Goal: Transaction & Acquisition: Purchase product/service

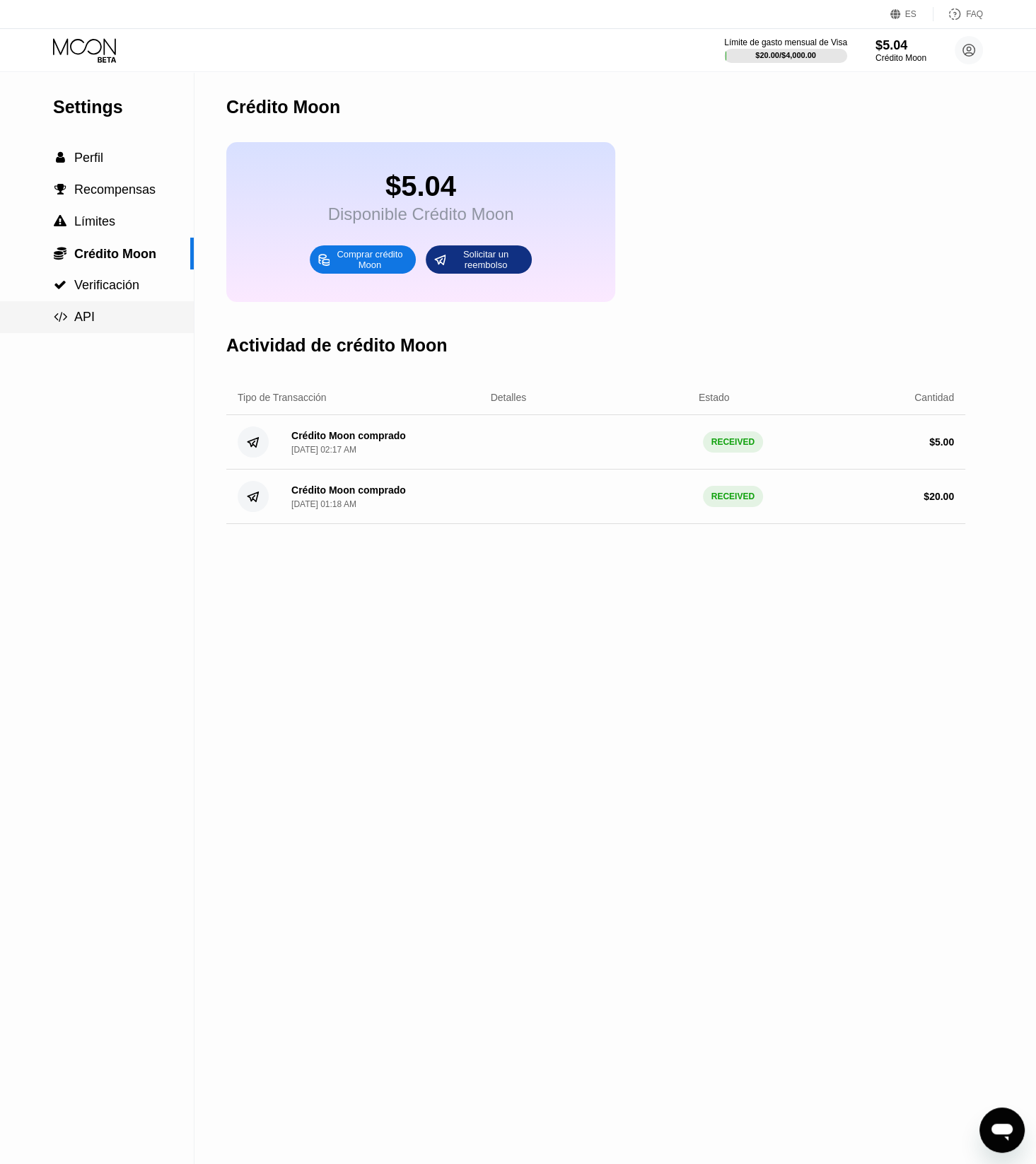
click at [96, 321] on div " API" at bounding box center [97, 317] width 194 height 15
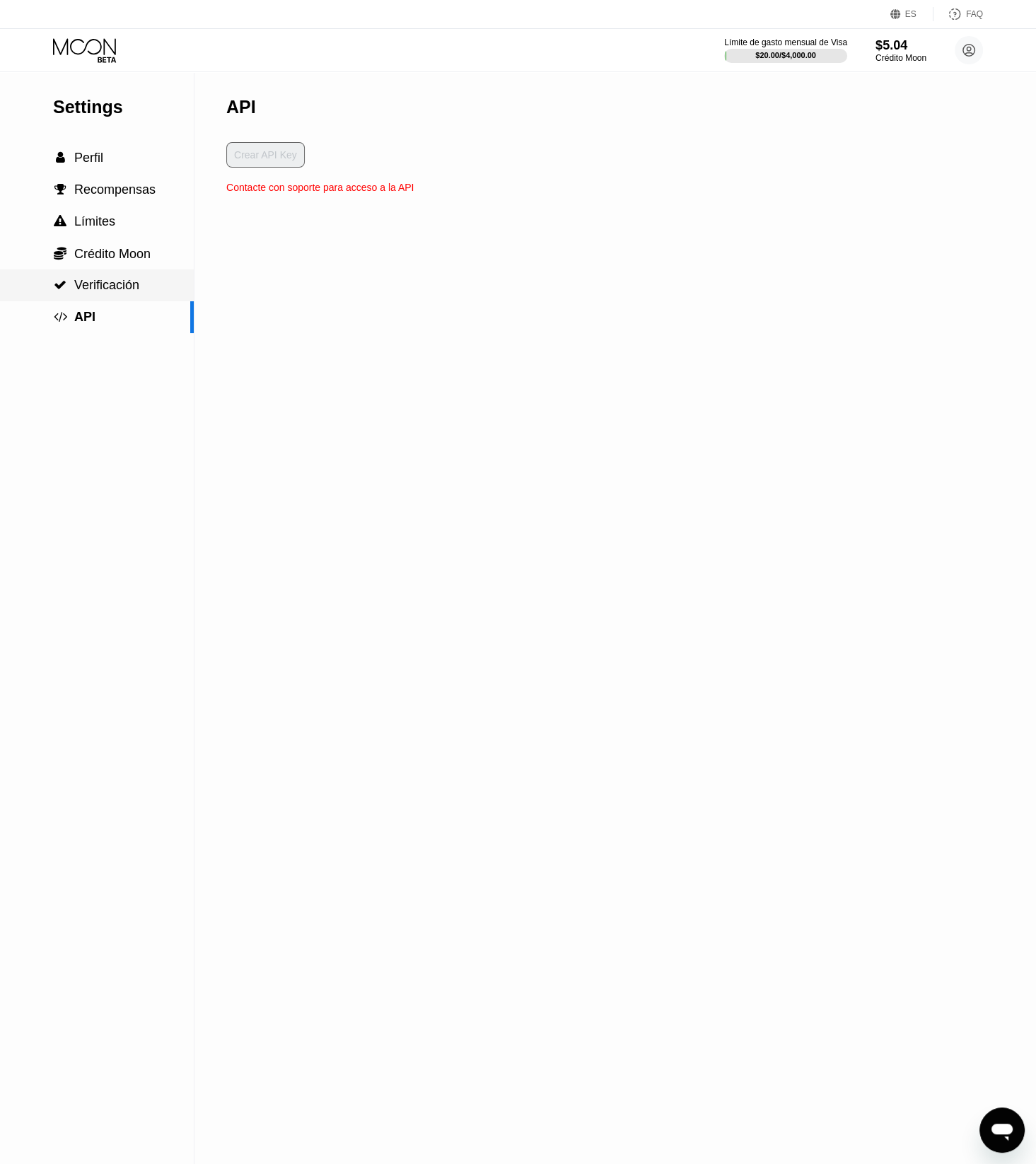
click at [96, 283] on span "Verificación" at bounding box center [107, 285] width 65 height 14
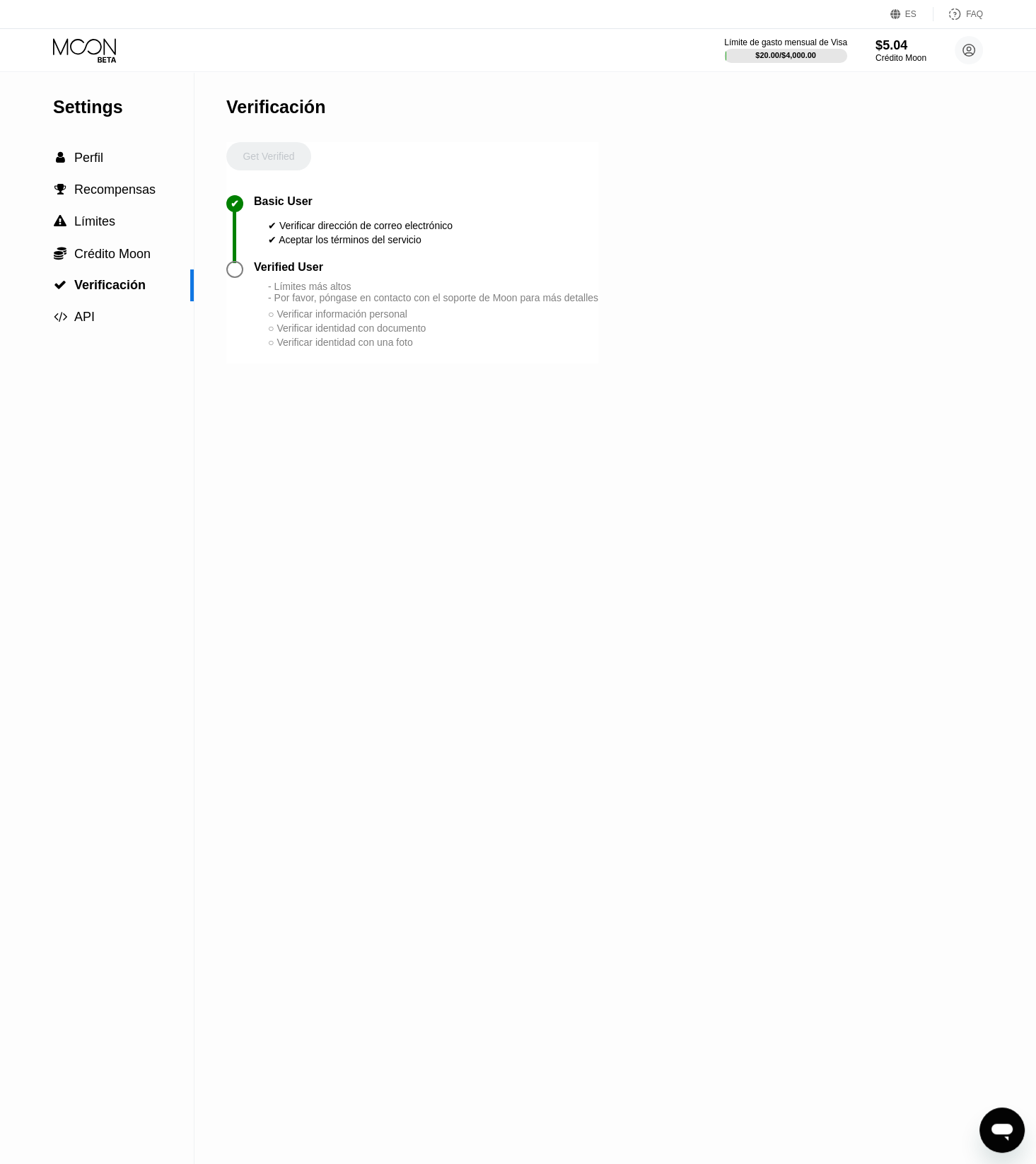
click at [890, 33] on div "Límite de gasto mensual de Visa $20.00 / $4,000.00 $5.04 Crédito Moon whereisab…" at bounding box center [518, 50] width 1036 height 43
click at [894, 40] on div "$5.04" at bounding box center [900, 44] width 51 height 15
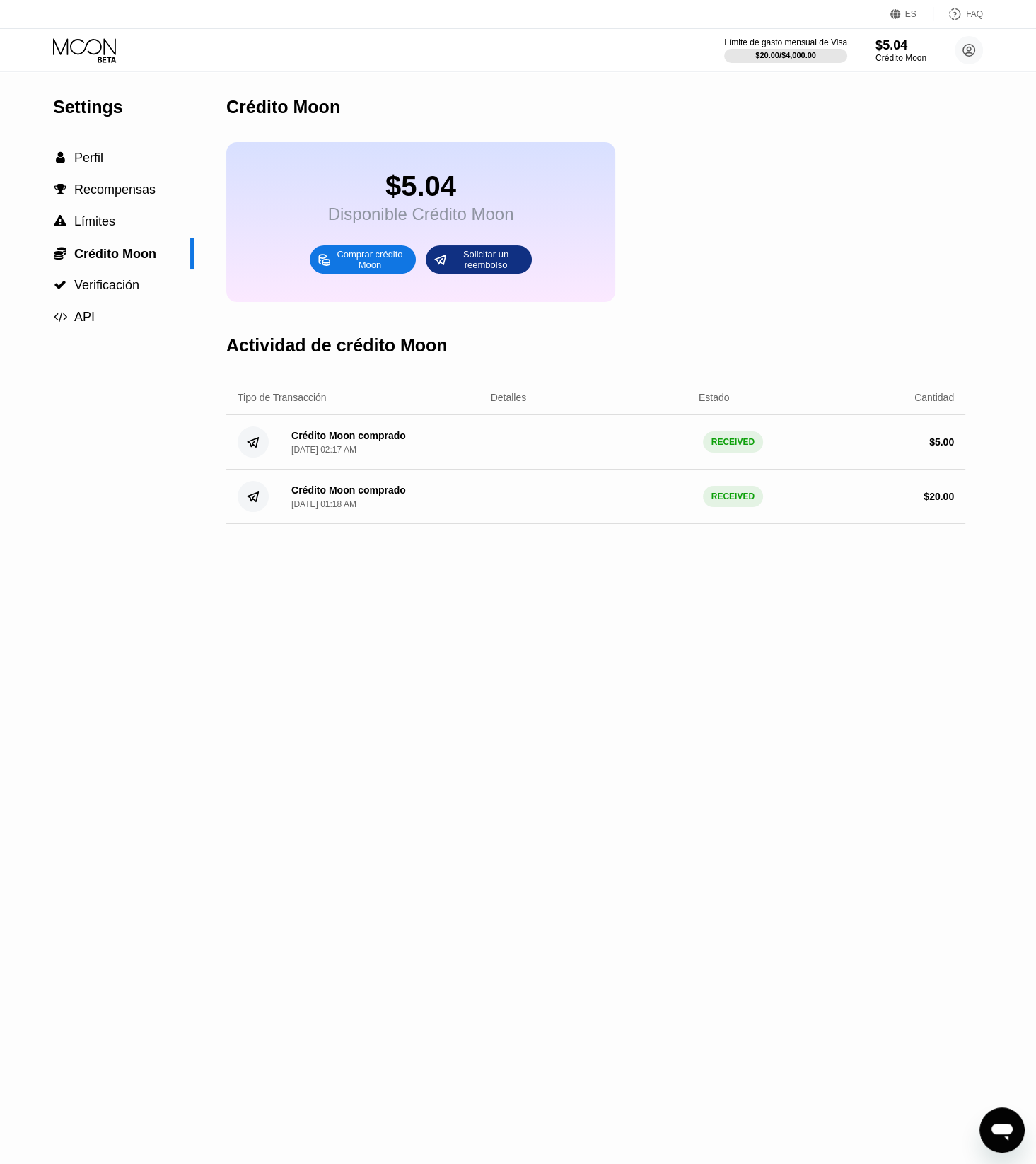
click at [353, 269] on div "Comprar crédito Moon" at bounding box center [370, 259] width 78 height 23
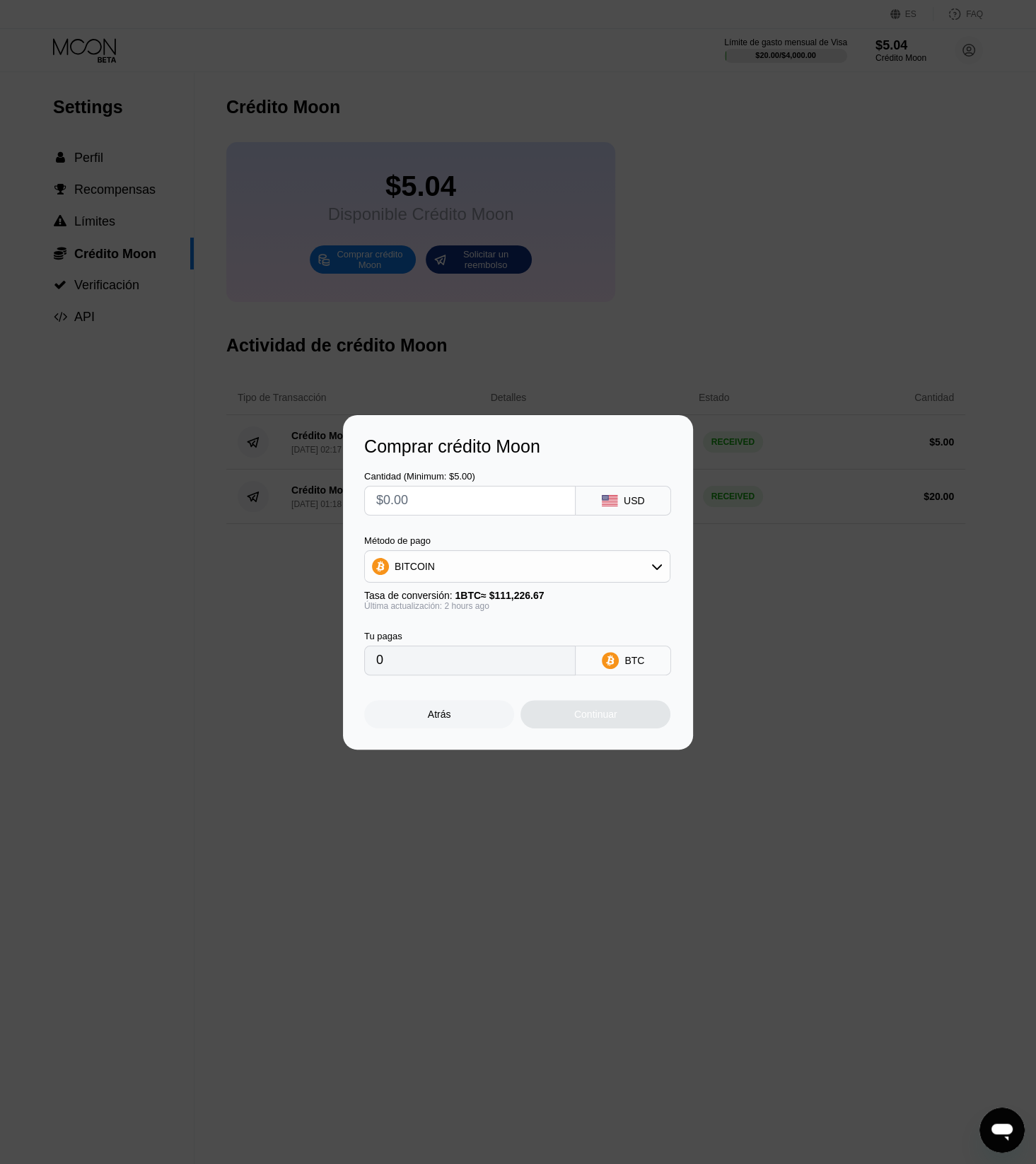
click at [415, 496] on input "text" at bounding box center [469, 501] width 187 height 28
type input "$2"
type input "0.00001807"
type input "$20"
type input "0.00018061"
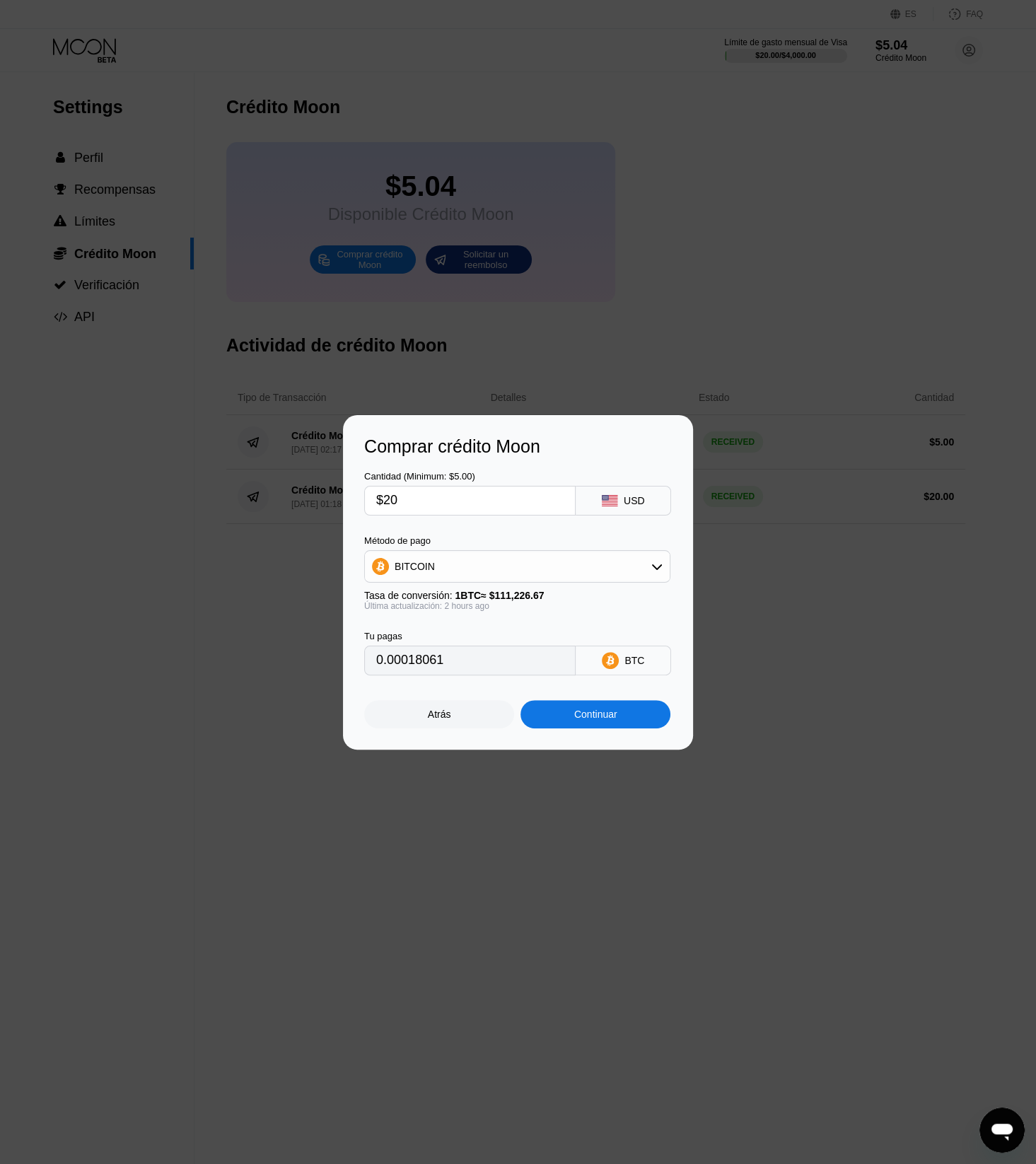
type input "$20"
click at [534, 555] on div "BITCOIN" at bounding box center [517, 566] width 304 height 28
click at [467, 657] on div "USDC on Polygon" at bounding box center [516, 667] width 297 height 28
type input "20.00000000"
drag, startPoint x: 411, startPoint y: 501, endPoint x: 384, endPoint y: 503, distance: 27.1
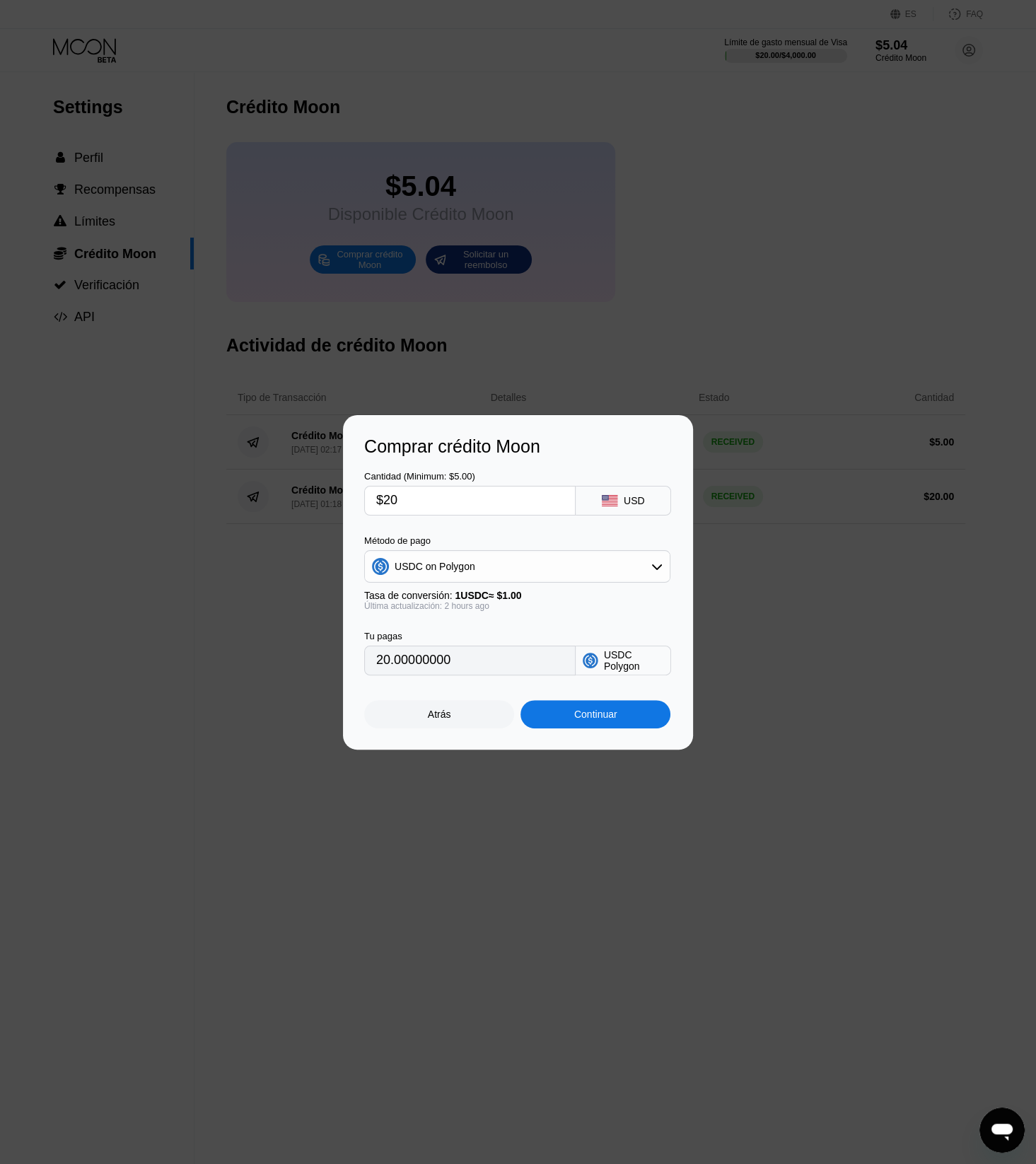
click at [384, 503] on input "$20" at bounding box center [469, 501] width 187 height 28
type input "$1"
type input "1.00000000"
type input "$19"
type input "19.00000000"
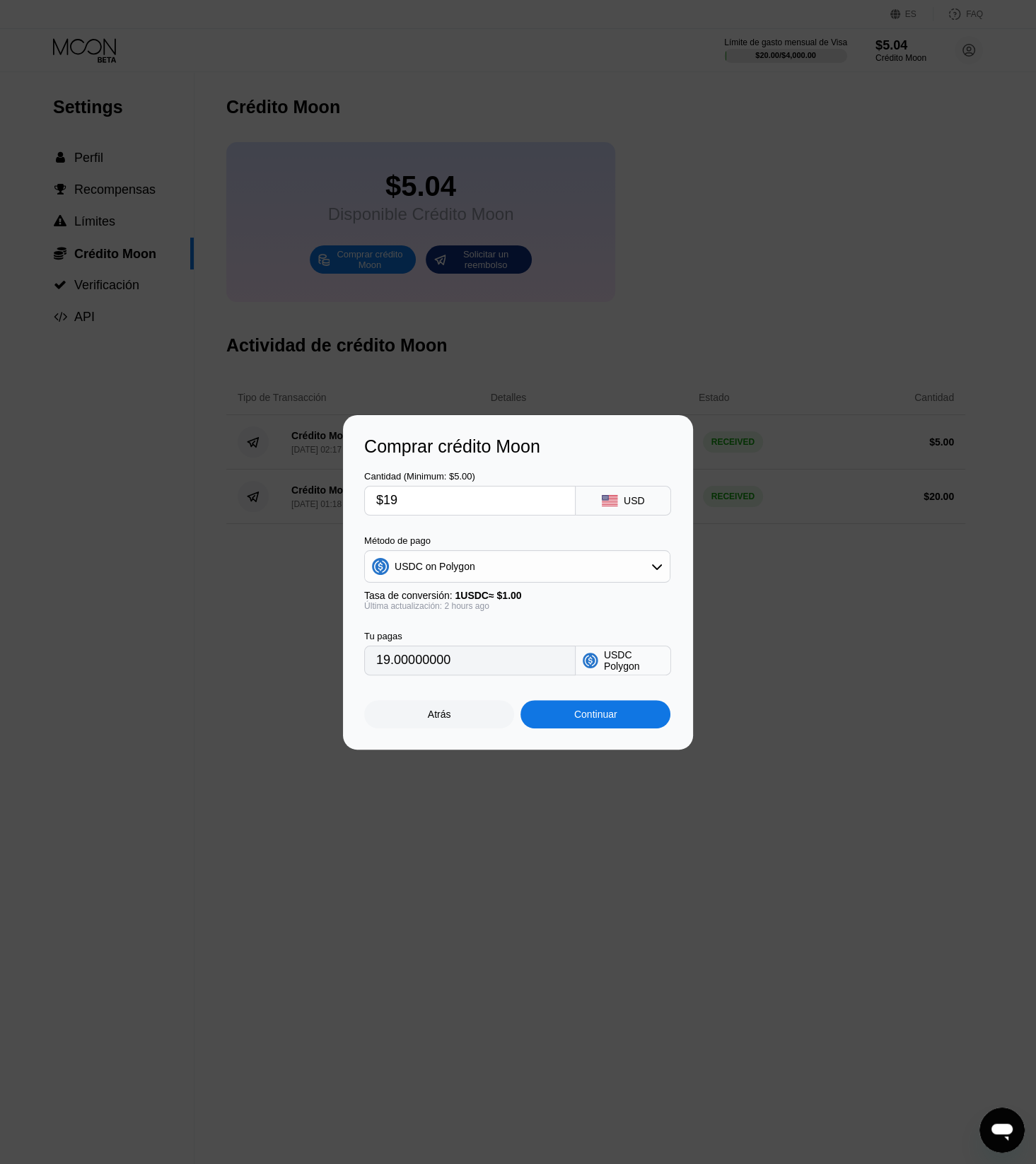
type input "$19"
click at [561, 721] on div "Continuar" at bounding box center [595, 714] width 150 height 28
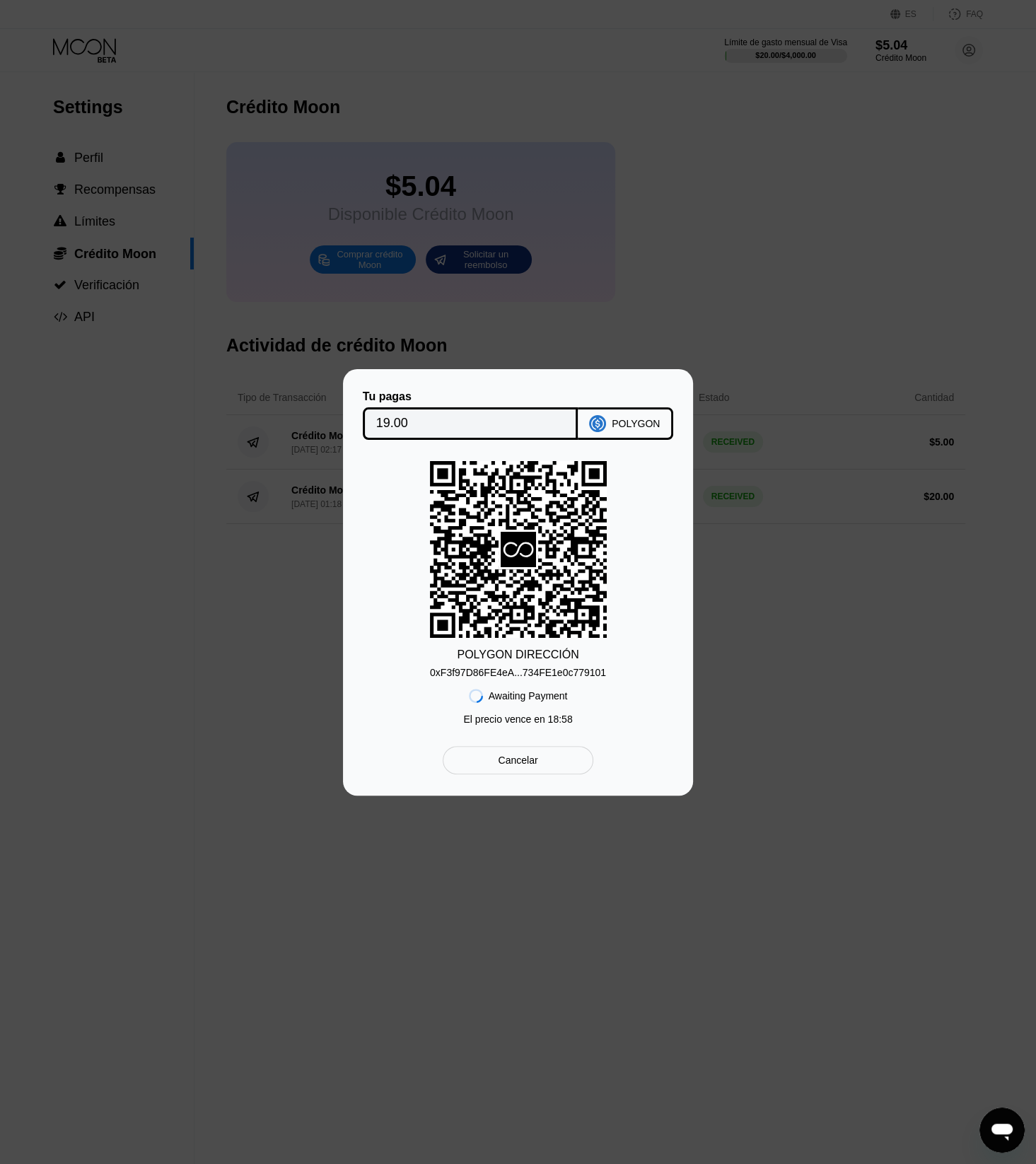
click at [545, 672] on div "0xF3f97D86FE4eA...734FE1e0c779101" at bounding box center [518, 672] width 176 height 12
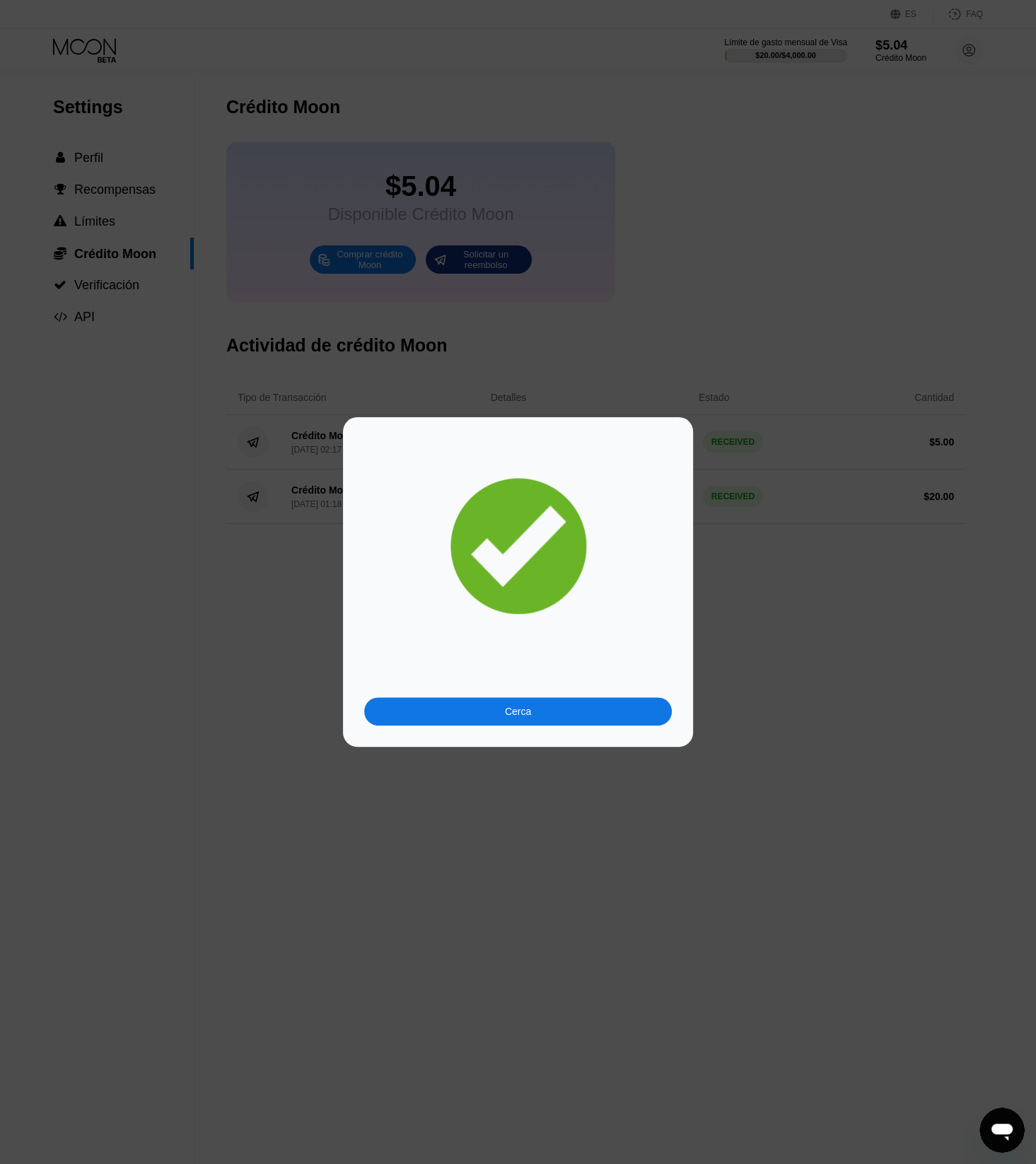
drag, startPoint x: 703, startPoint y: 569, endPoint x: 674, endPoint y: 568, distance: 29.0
click at [697, 566] on div "Cerca" at bounding box center [518, 582] width 1036 height 329
click at [501, 705] on div "Cerca" at bounding box center [518, 711] width 308 height 28
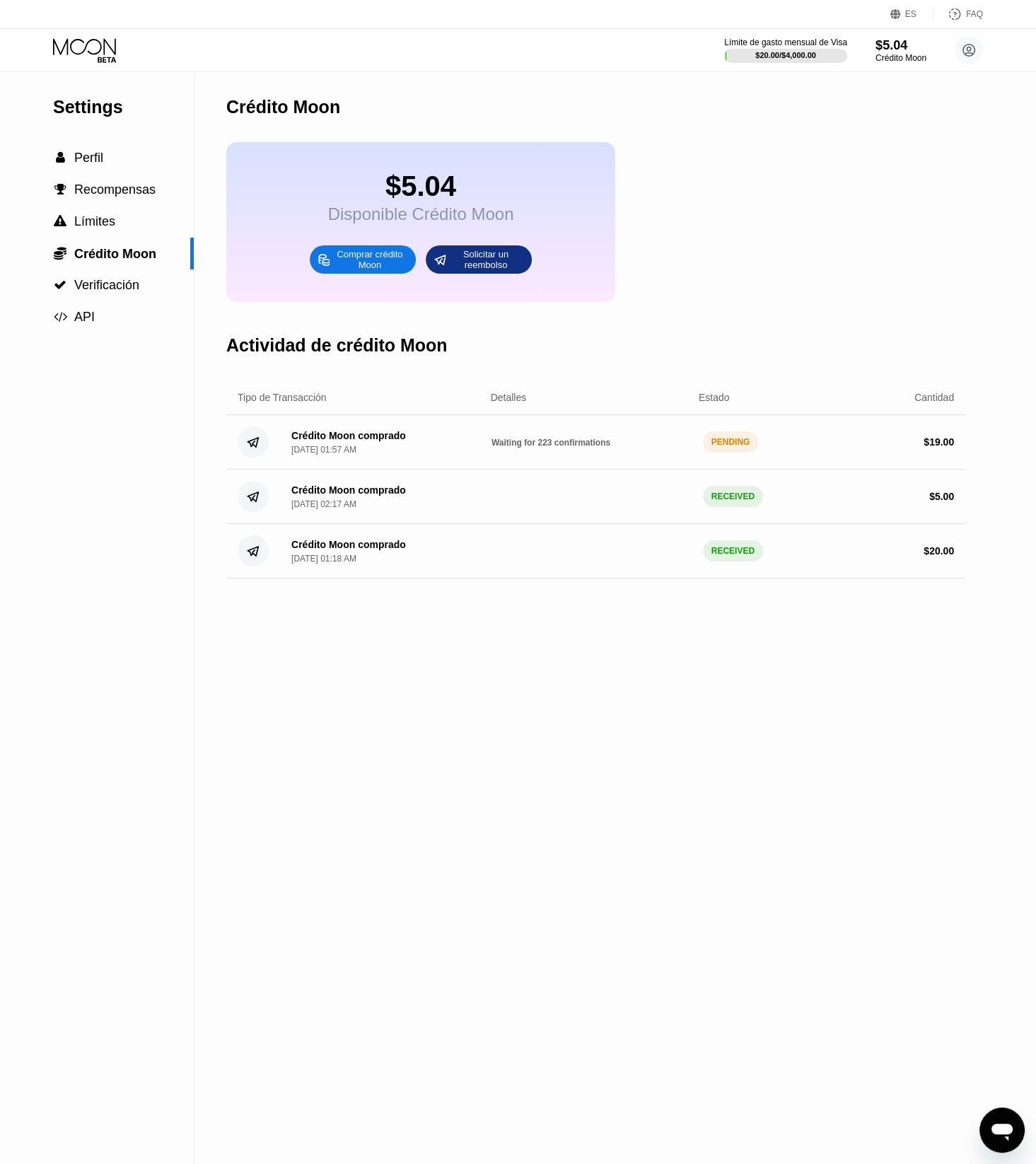
click at [502, 366] on div "Actividad de crédito Moon" at bounding box center [596, 346] width 739 height 70
click at [473, 640] on div "Crédito Moon $5.04 Disponible Crédito Moon Comprar crédito Moon Solicitar un re…" at bounding box center [596, 618] width 739 height 1092
click at [88, 374] on div "Settings  Perfil  Recompensas  Límites  Crédito Moon  Verificación  API" at bounding box center [97, 618] width 194 height 1092
click at [234, 342] on div "Actividad de crédito Moon" at bounding box center [596, 346] width 739 height 70
click at [922, 936] on div "Crédito Moon $5.04 Disponible Crédito Moon Comprar crédito Moon Solicitar un re…" at bounding box center [596, 618] width 739 height 1092
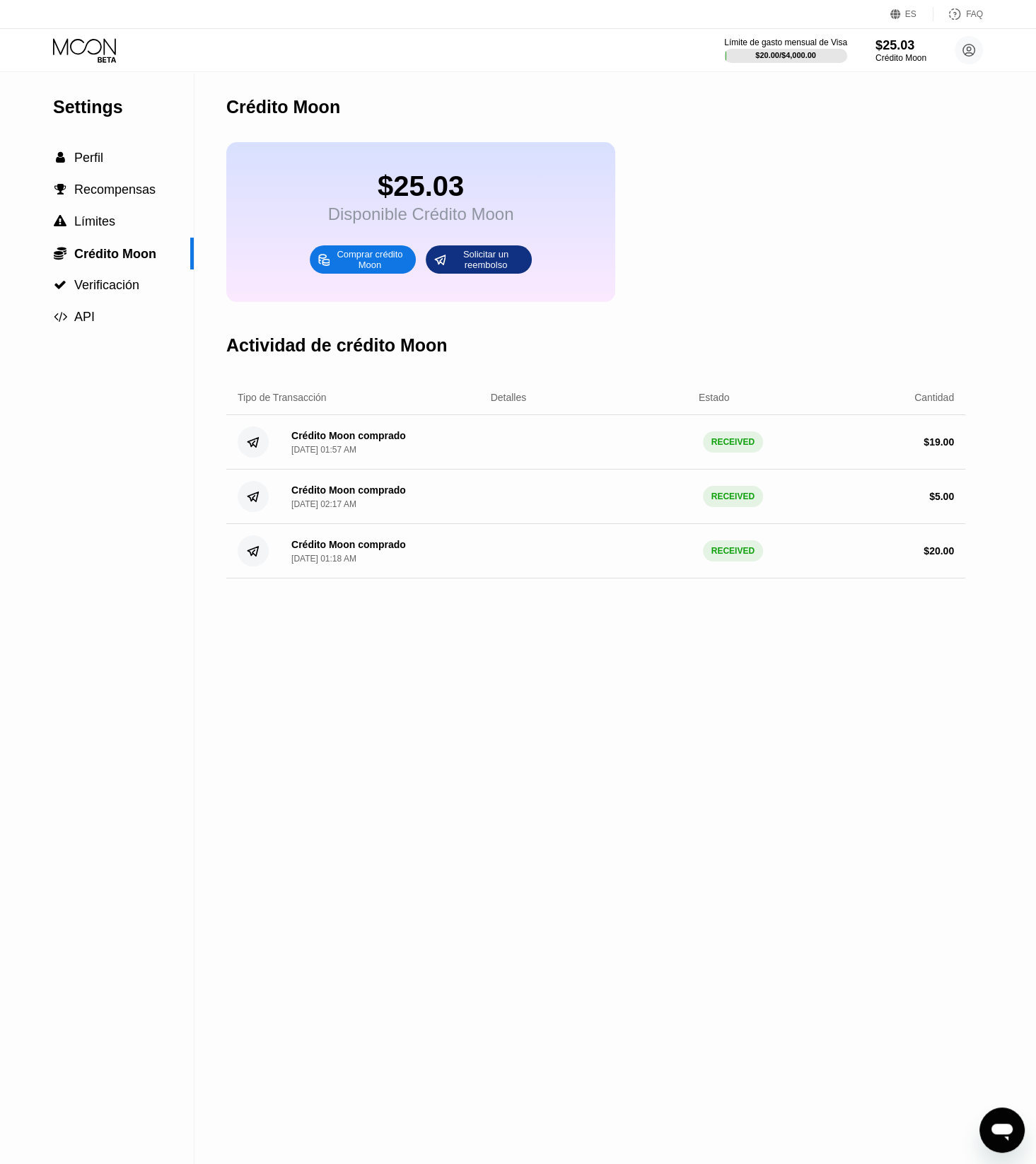
click at [85, 44] on icon at bounding box center [84, 46] width 63 height 16
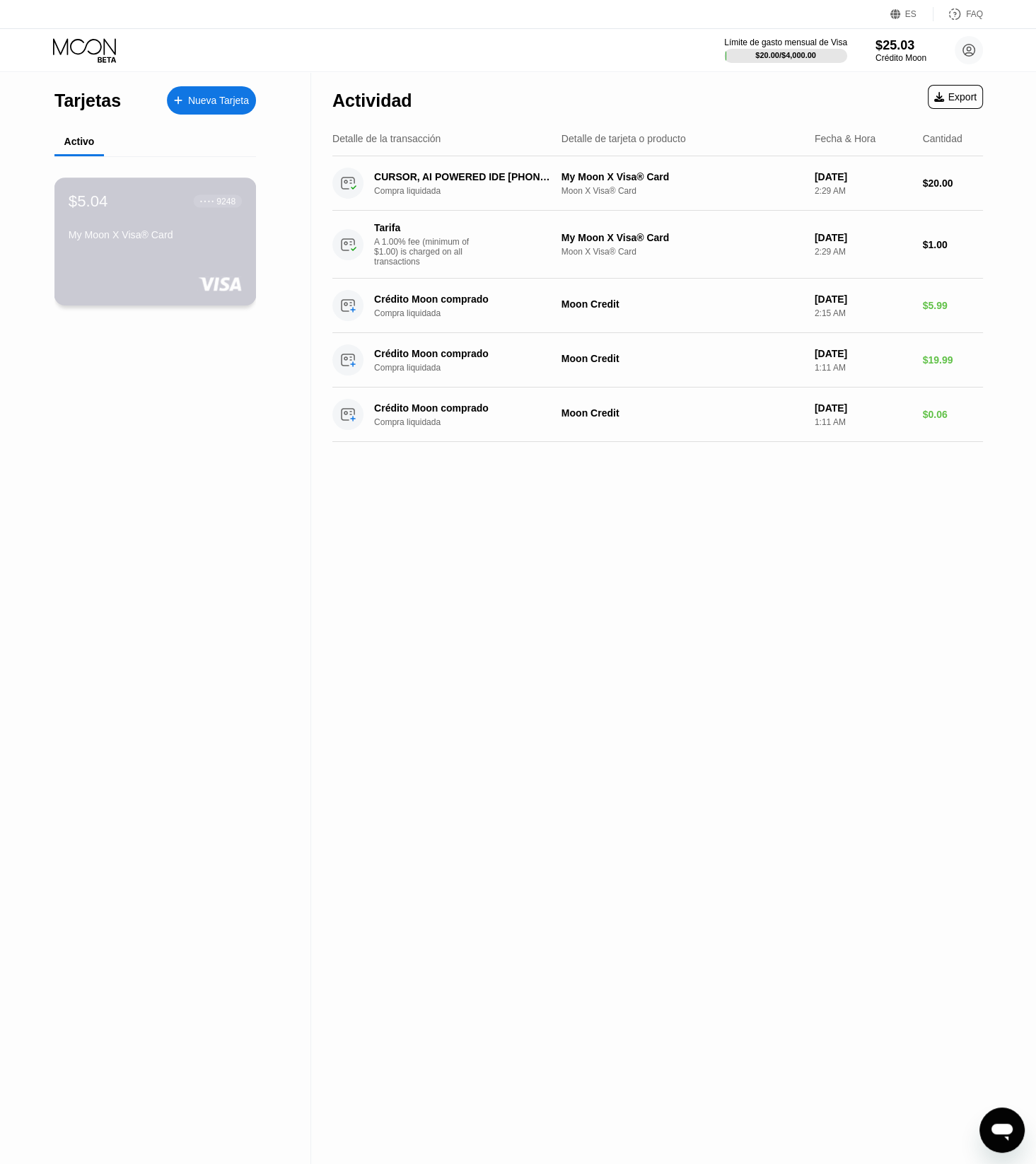
click at [139, 230] on div "$5.04 ● ● ● ● 9248 My Moon X Visa® Card" at bounding box center [155, 219] width 173 height 54
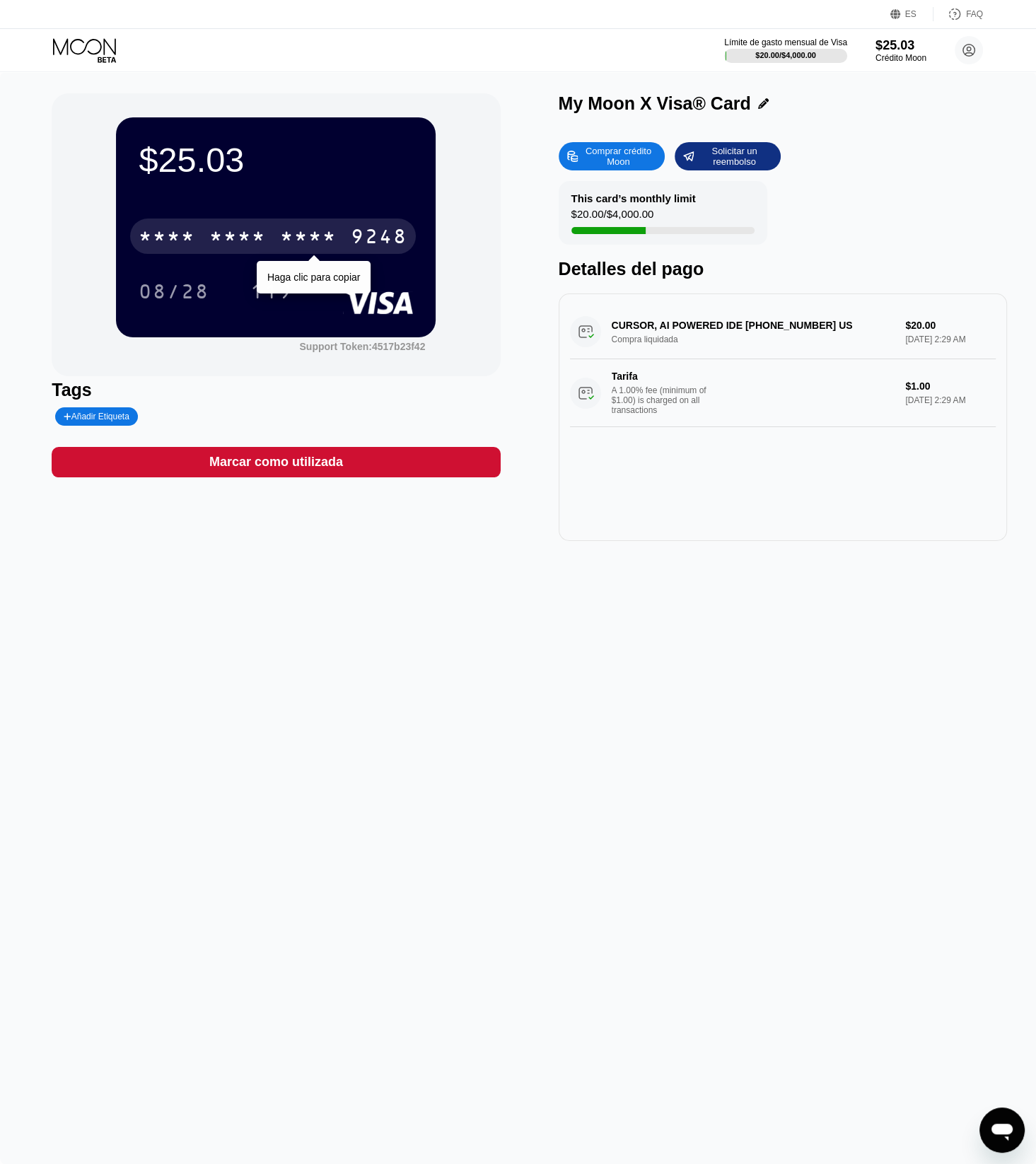
click at [336, 235] on div "* * * *" at bounding box center [308, 238] width 57 height 23
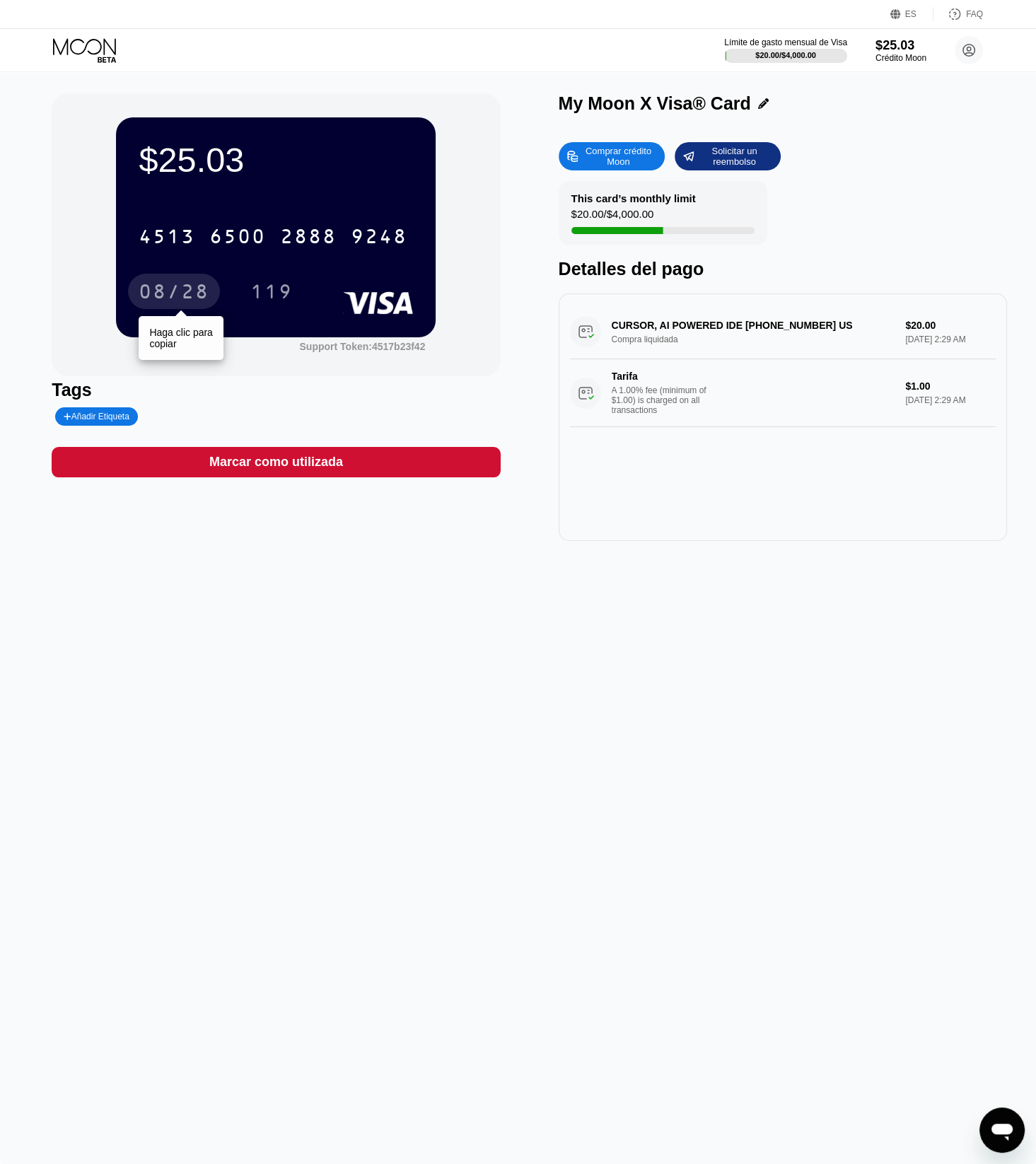
click at [186, 289] on div "08/28" at bounding box center [173, 293] width 71 height 23
click at [274, 297] on div "119" at bounding box center [271, 293] width 43 height 23
